Goal: Complete application form

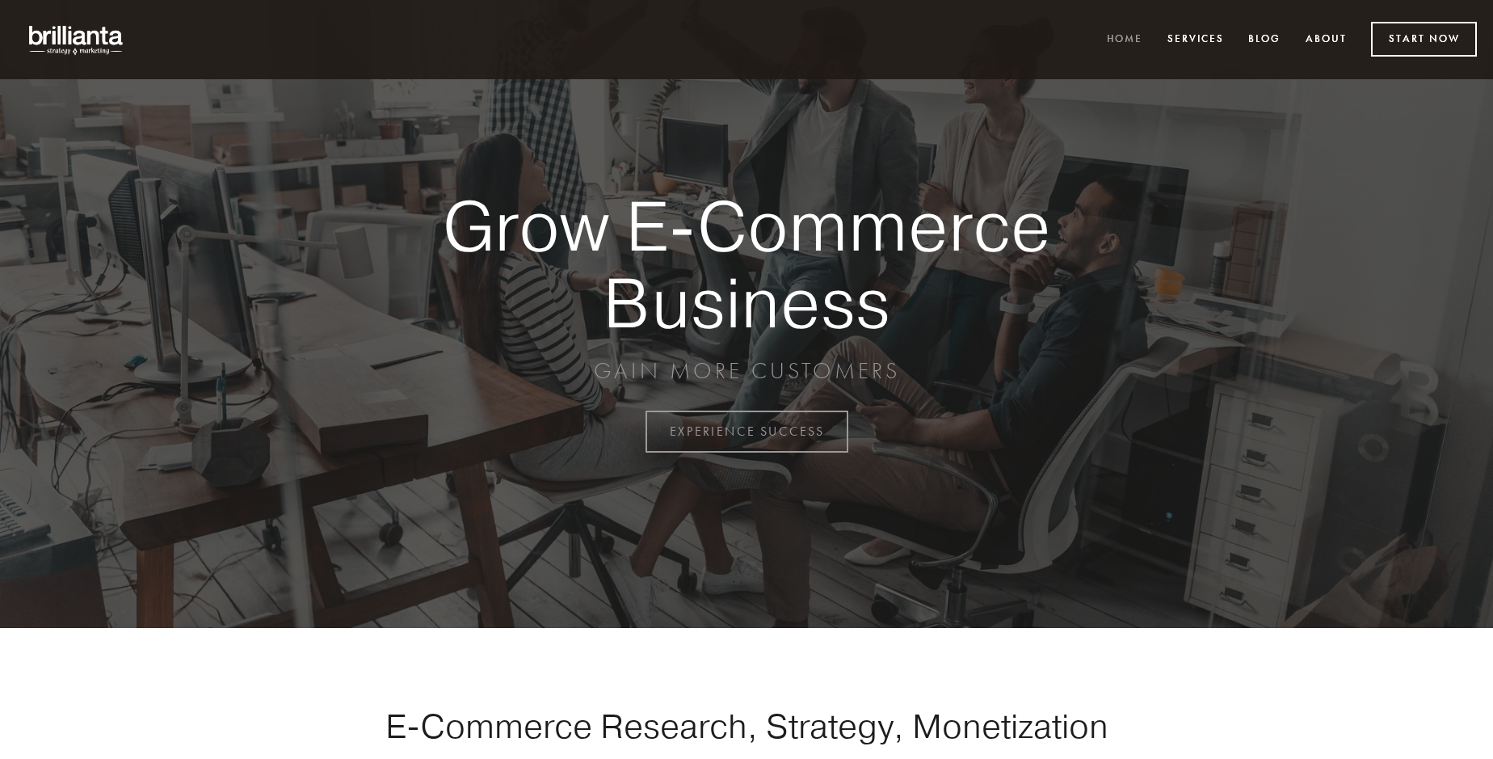
scroll to position [4235, 0]
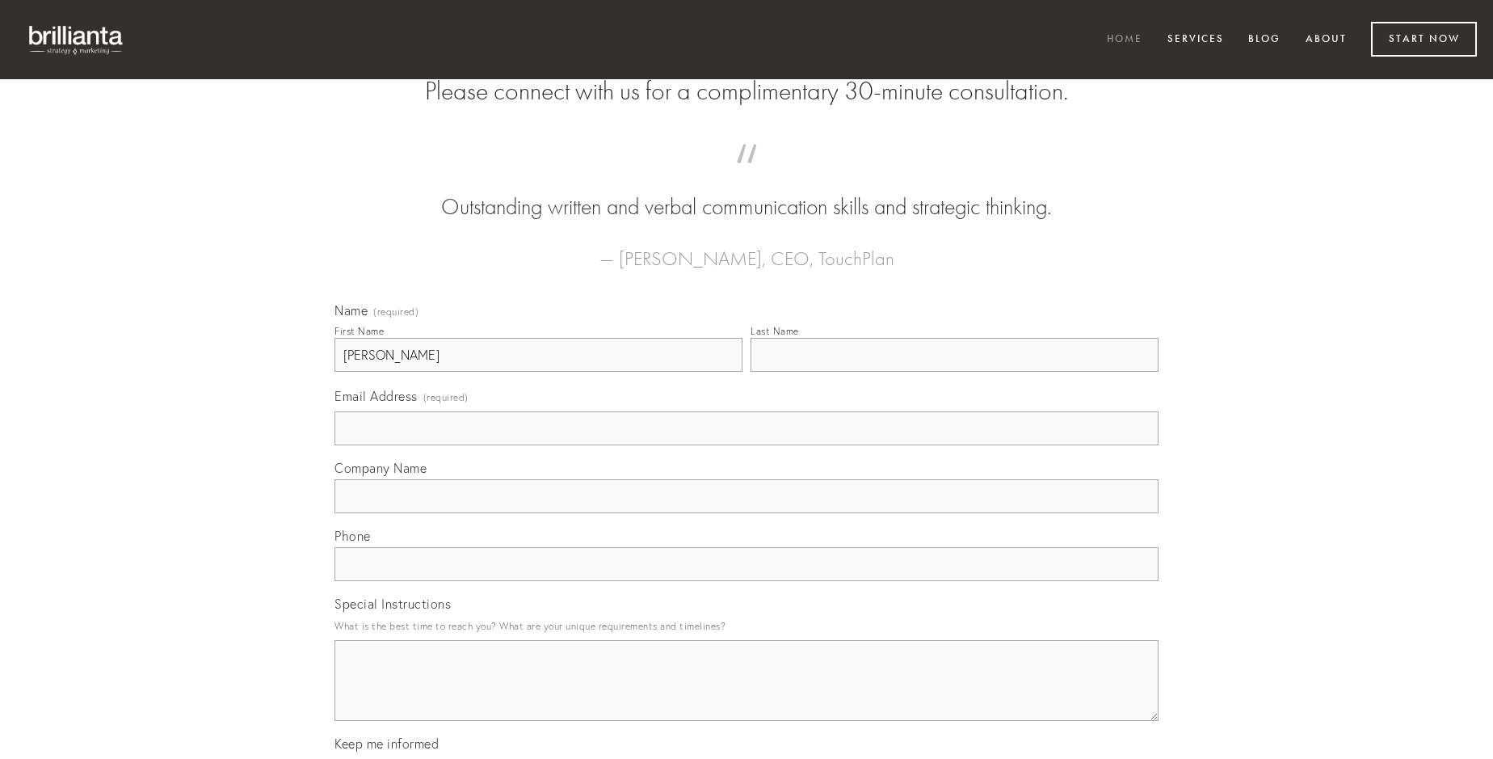
type input "[PERSON_NAME]"
click at [954, 372] on input "Last Name" at bounding box center [955, 355] width 408 height 34
type input "[PERSON_NAME]"
click at [747, 445] on input "Email Address (required)" at bounding box center [747, 428] width 824 height 34
type input "[EMAIL_ADDRESS][DOMAIN_NAME]"
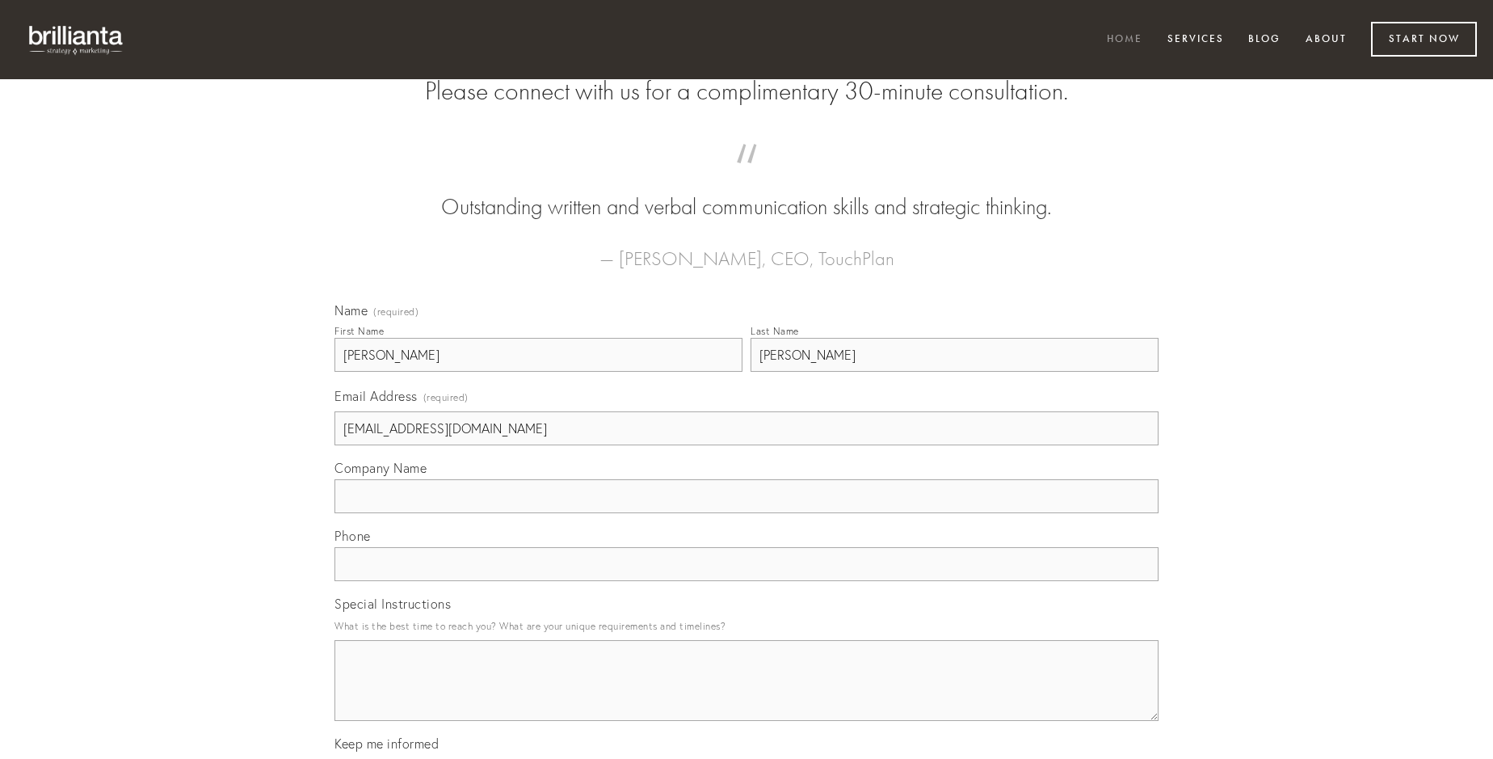
click at [747, 513] on input "Company Name" at bounding box center [747, 496] width 824 height 34
type input "ventus"
click at [747, 581] on input "text" at bounding box center [747, 564] width 824 height 34
click at [747, 695] on textarea "Special Instructions" at bounding box center [747, 680] width 824 height 81
type textarea "angulus"
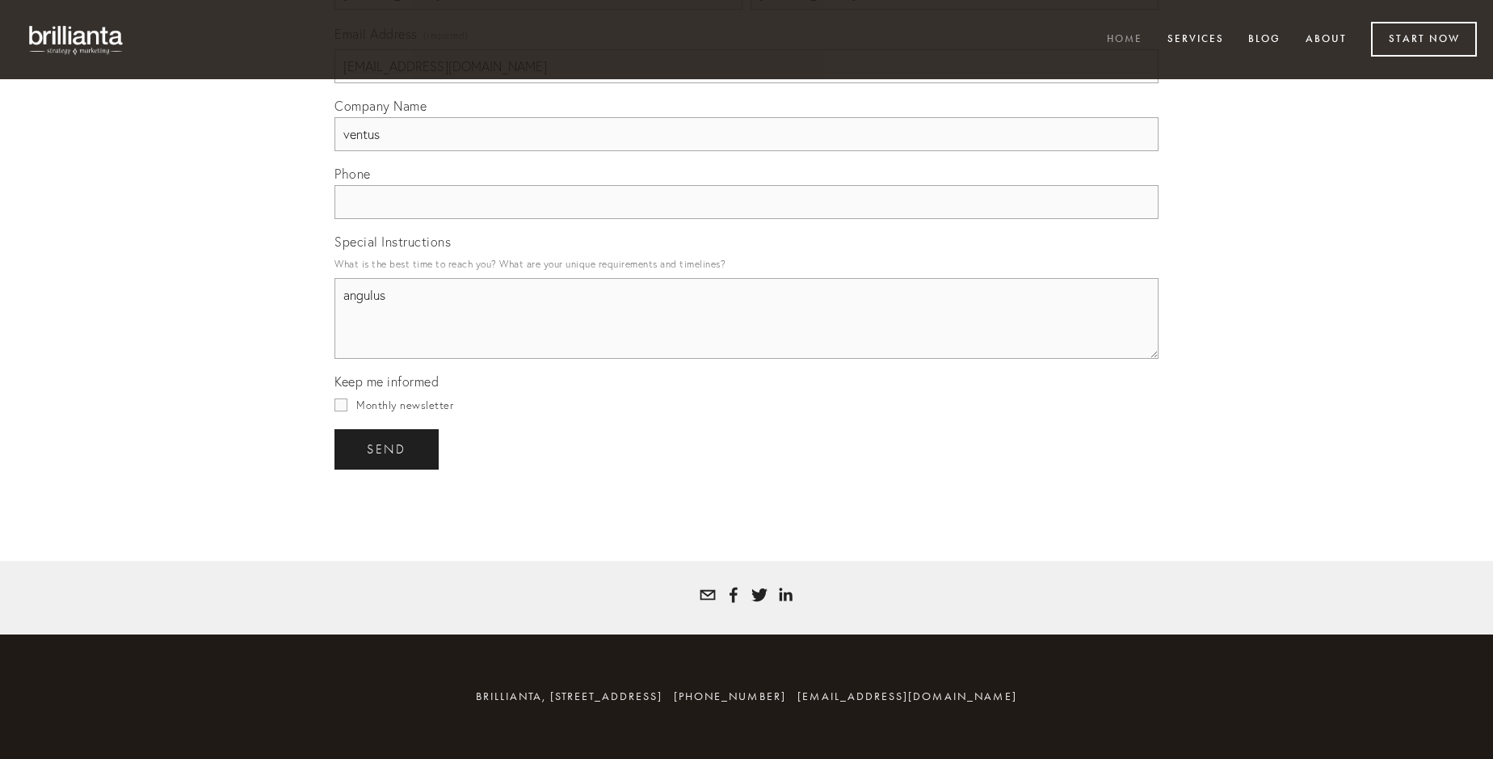
click at [388, 448] on span "send" at bounding box center [387, 449] width 40 height 15
